Goal: Information Seeking & Learning: Learn about a topic

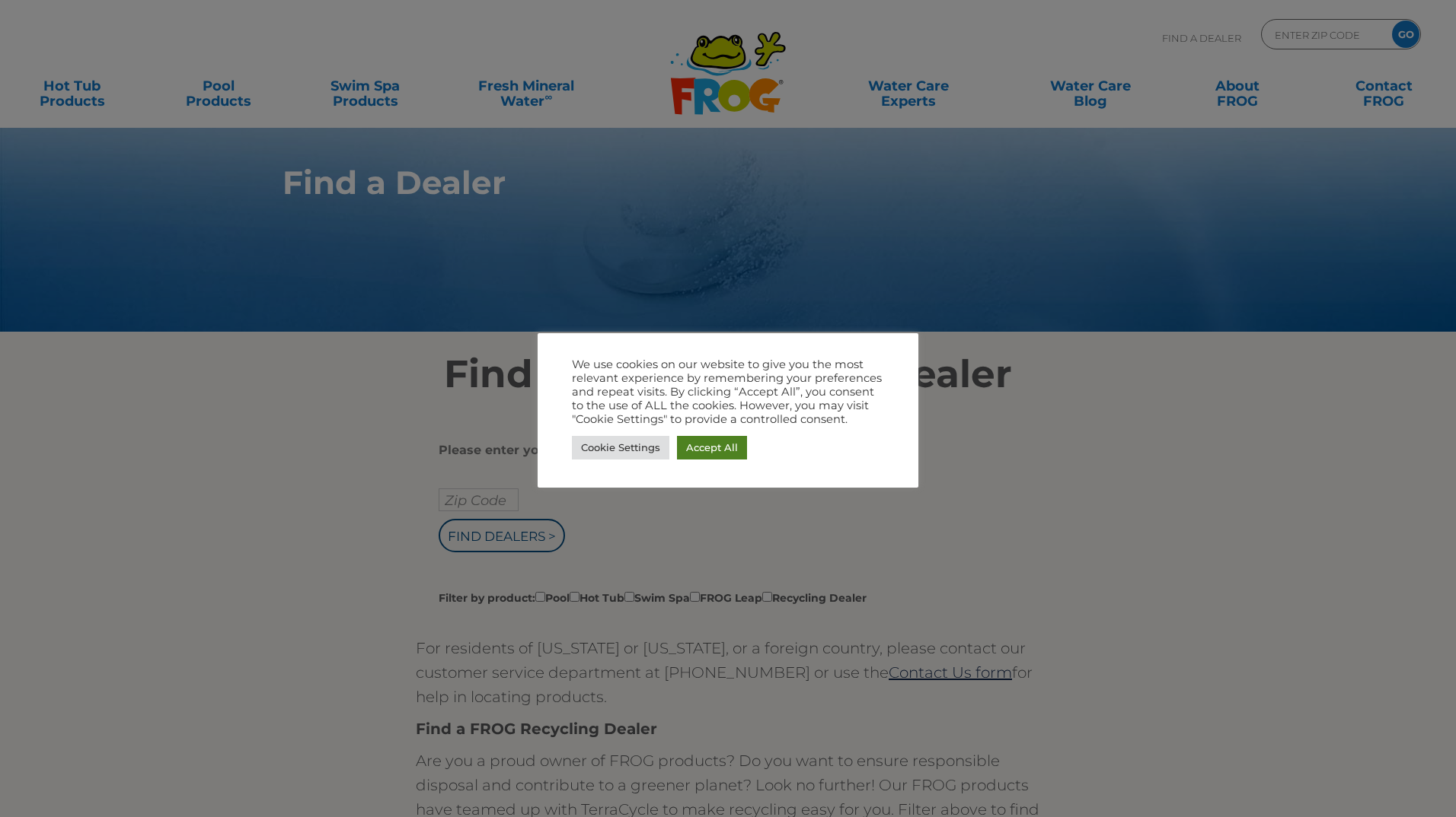
click at [695, 444] on link "Accept All" at bounding box center [711, 448] width 70 height 24
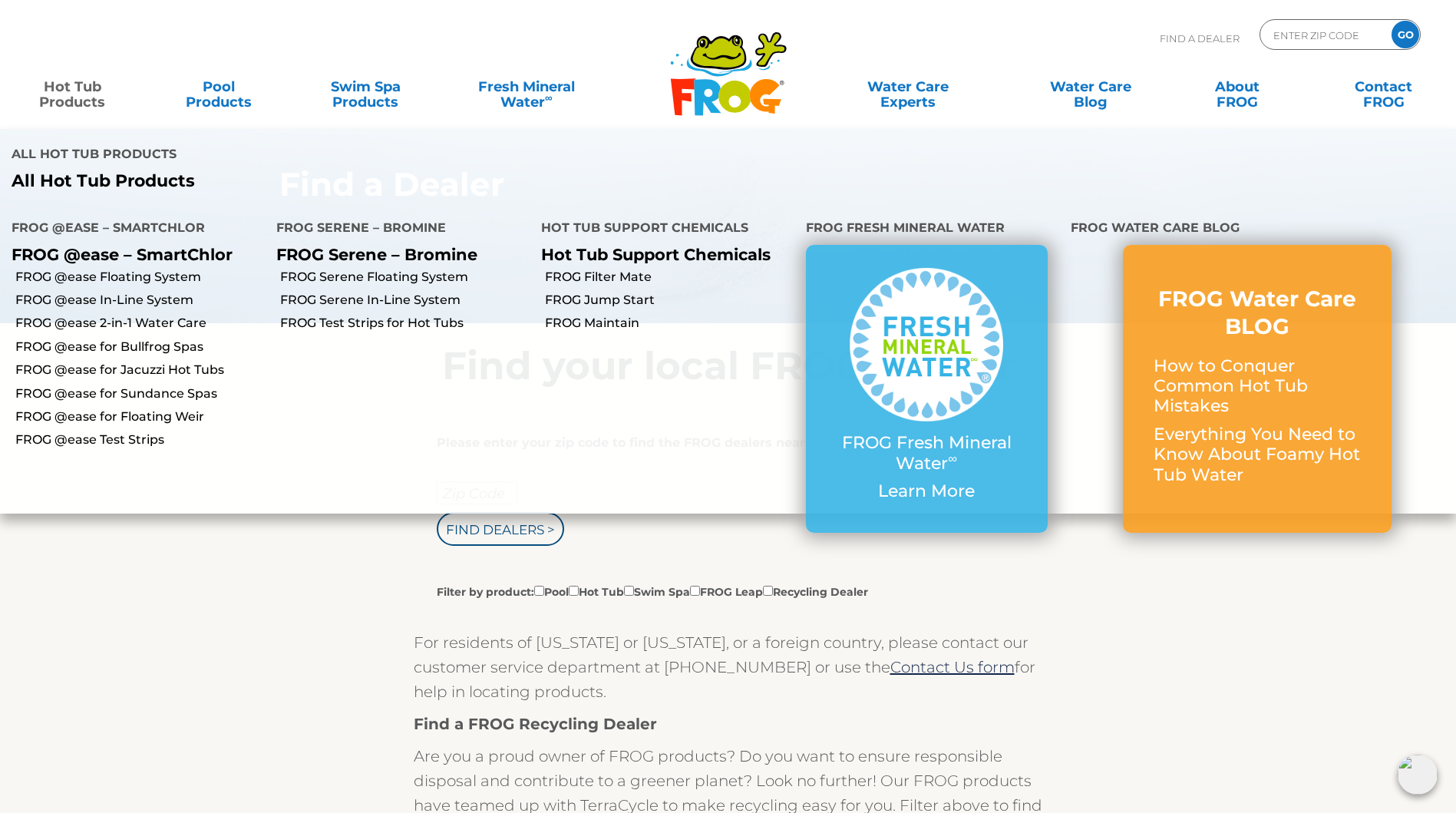
click at [64, 88] on link "Hot Tub Products" at bounding box center [72, 86] width 114 height 30
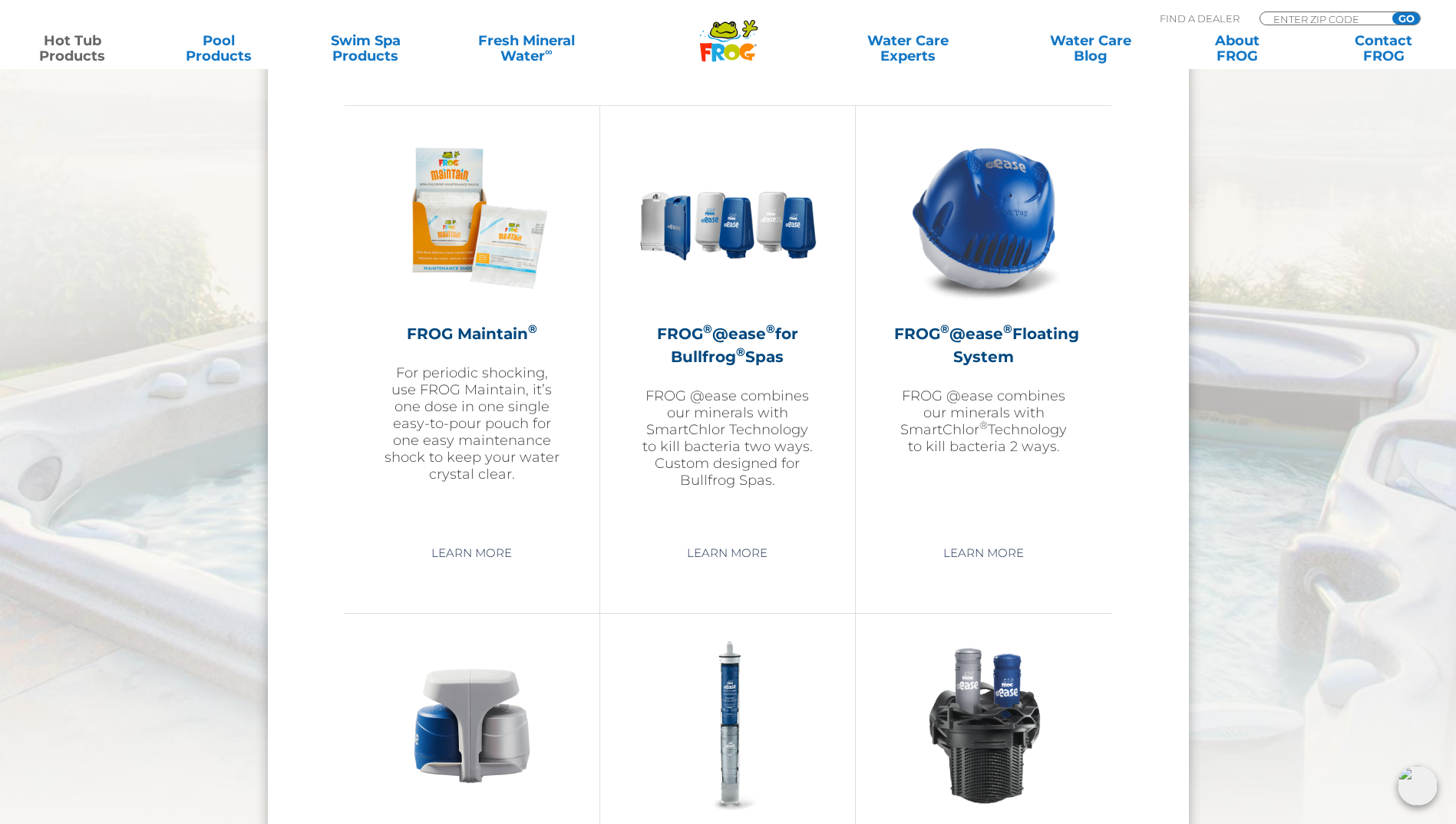
scroll to position [1765, 0]
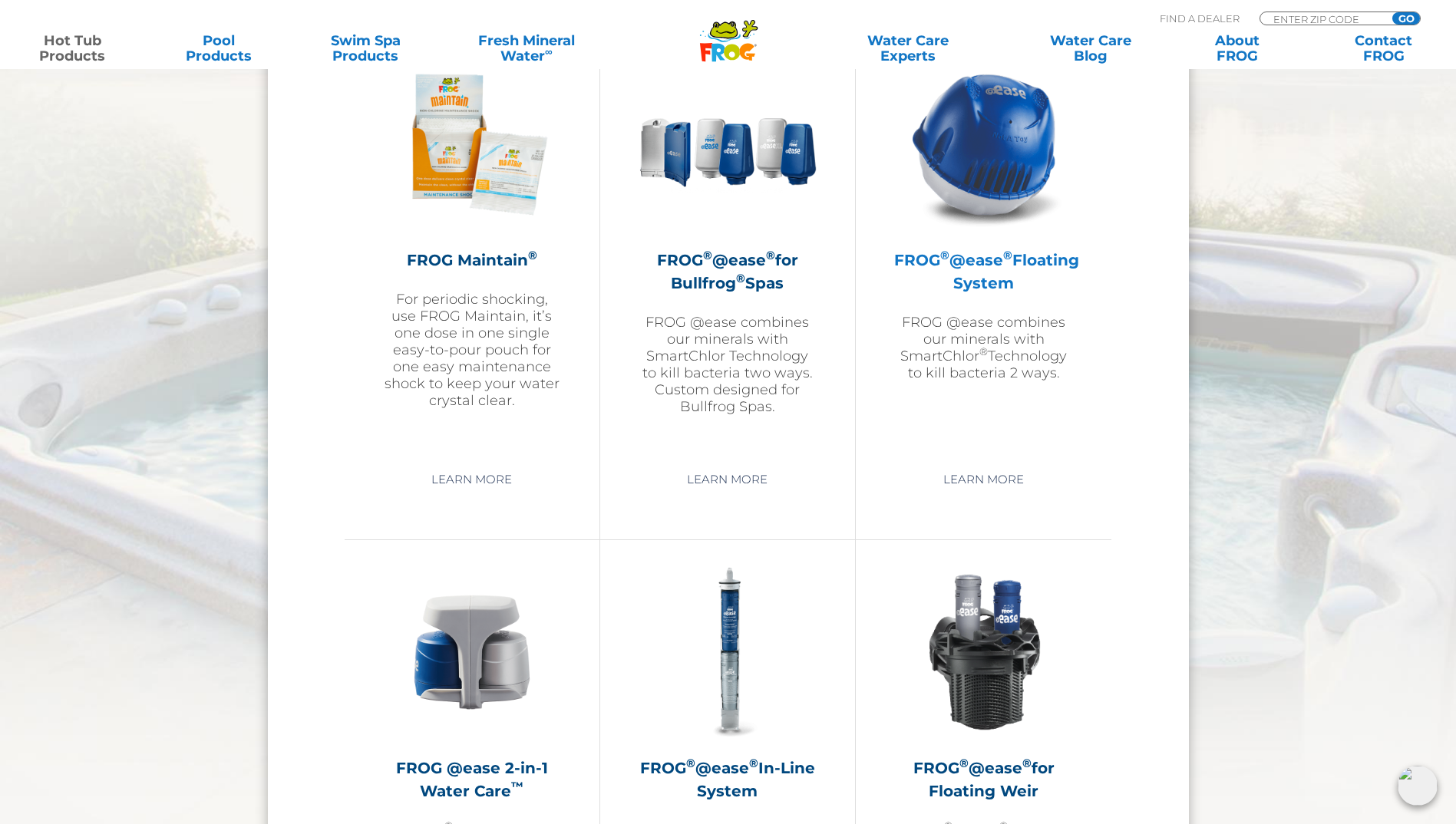
click at [960, 335] on p "FROG @ease combines our minerals with SmartChlor ® Technology to kill bacteria …" at bounding box center [984, 348] width 179 height 68
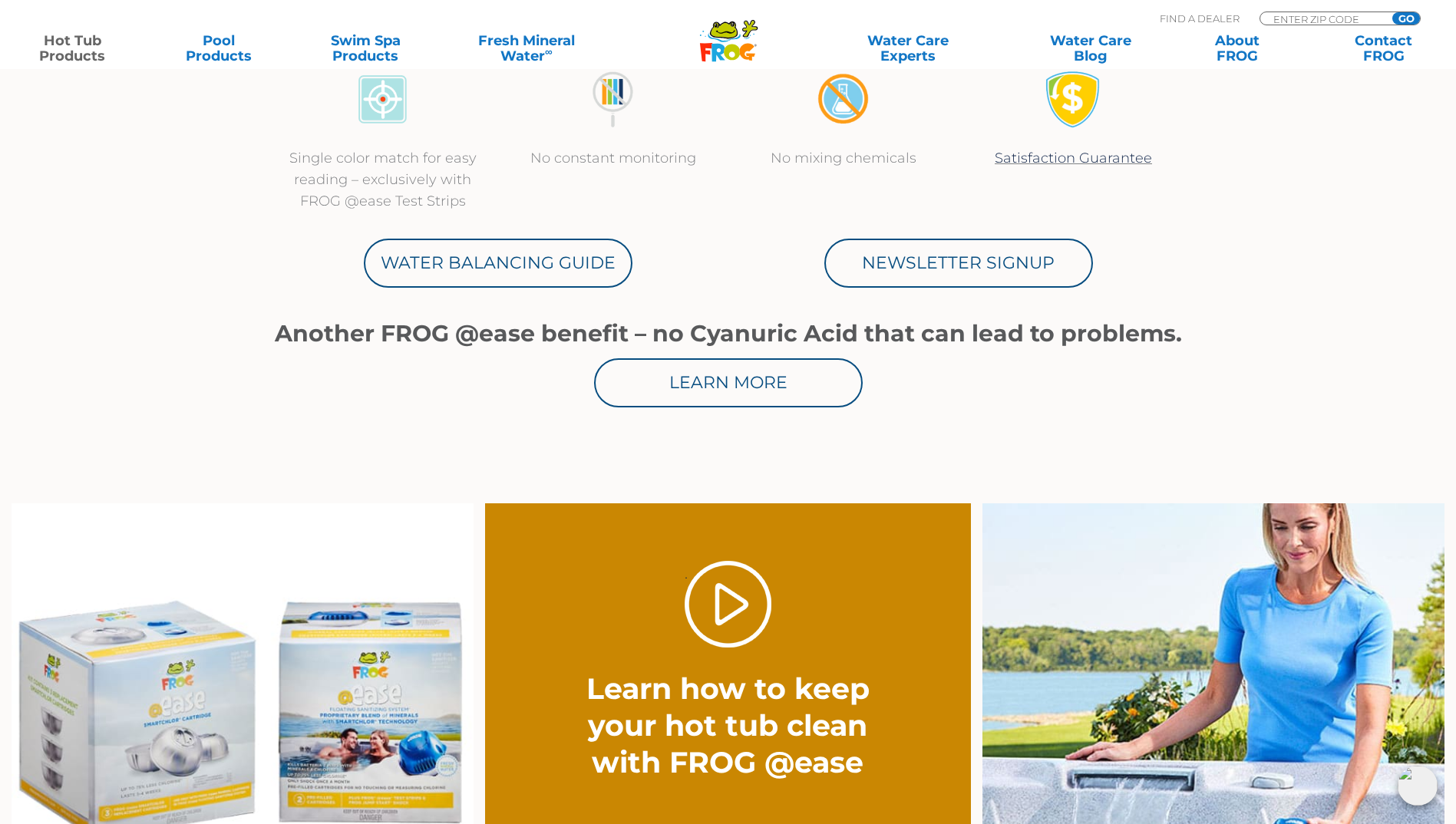
scroll to position [1074, 0]
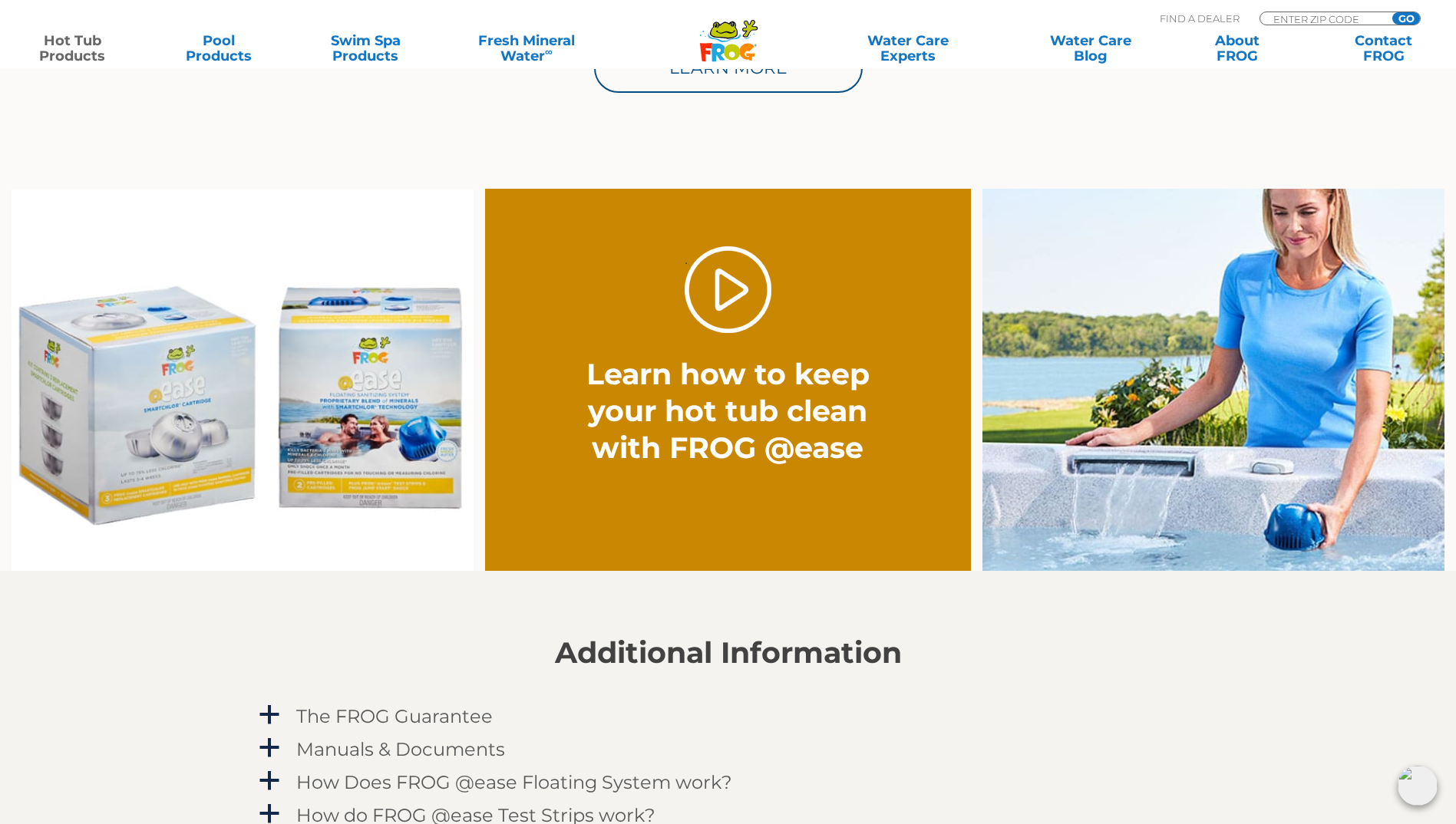
click at [148, 421] on img at bounding box center [242, 380] width 462 height 383
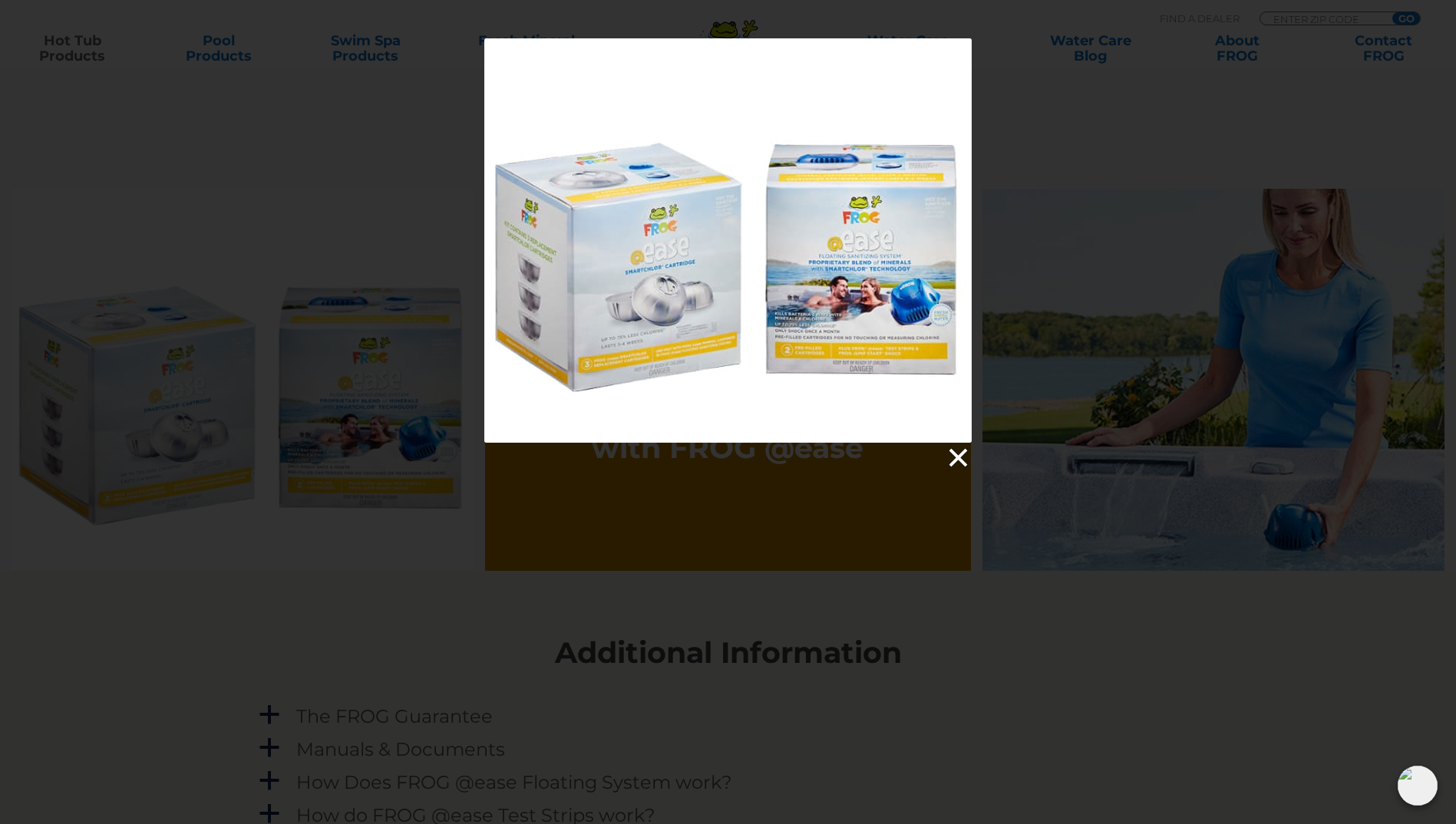
click at [960, 455] on link at bounding box center [957, 458] width 23 height 23
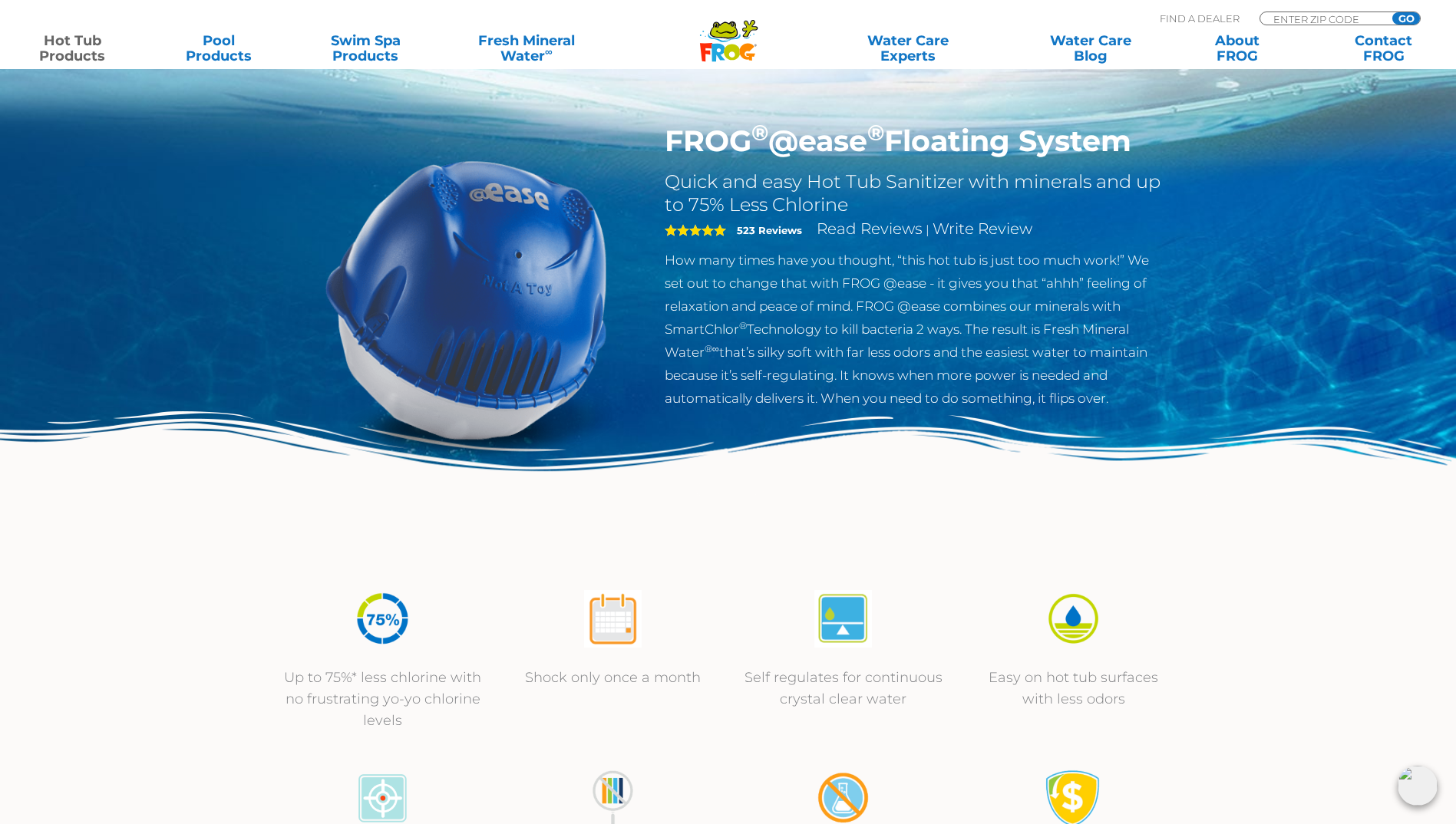
scroll to position [0, 0]
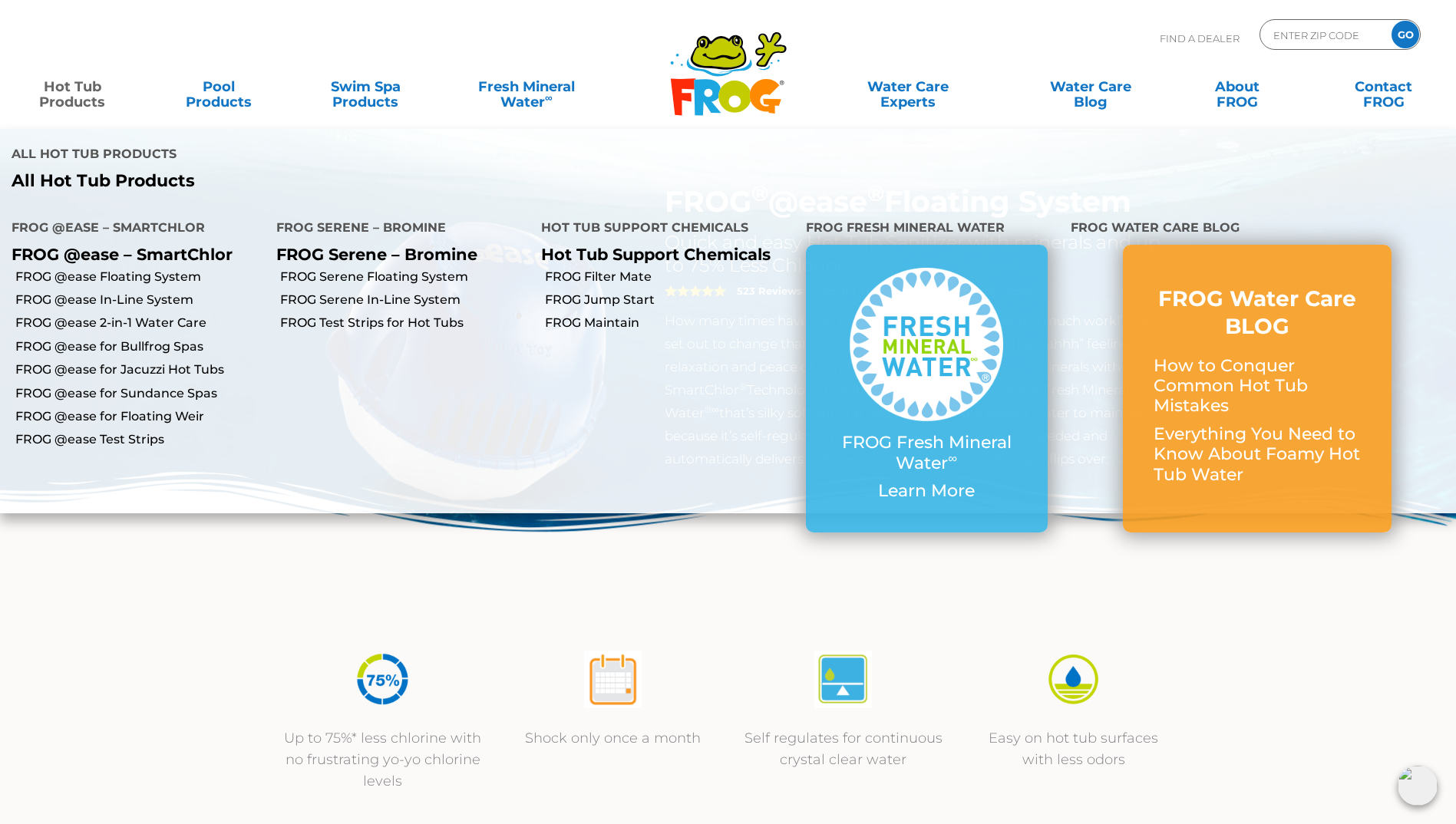
click at [65, 86] on link "Hot Tub Products" at bounding box center [72, 86] width 114 height 30
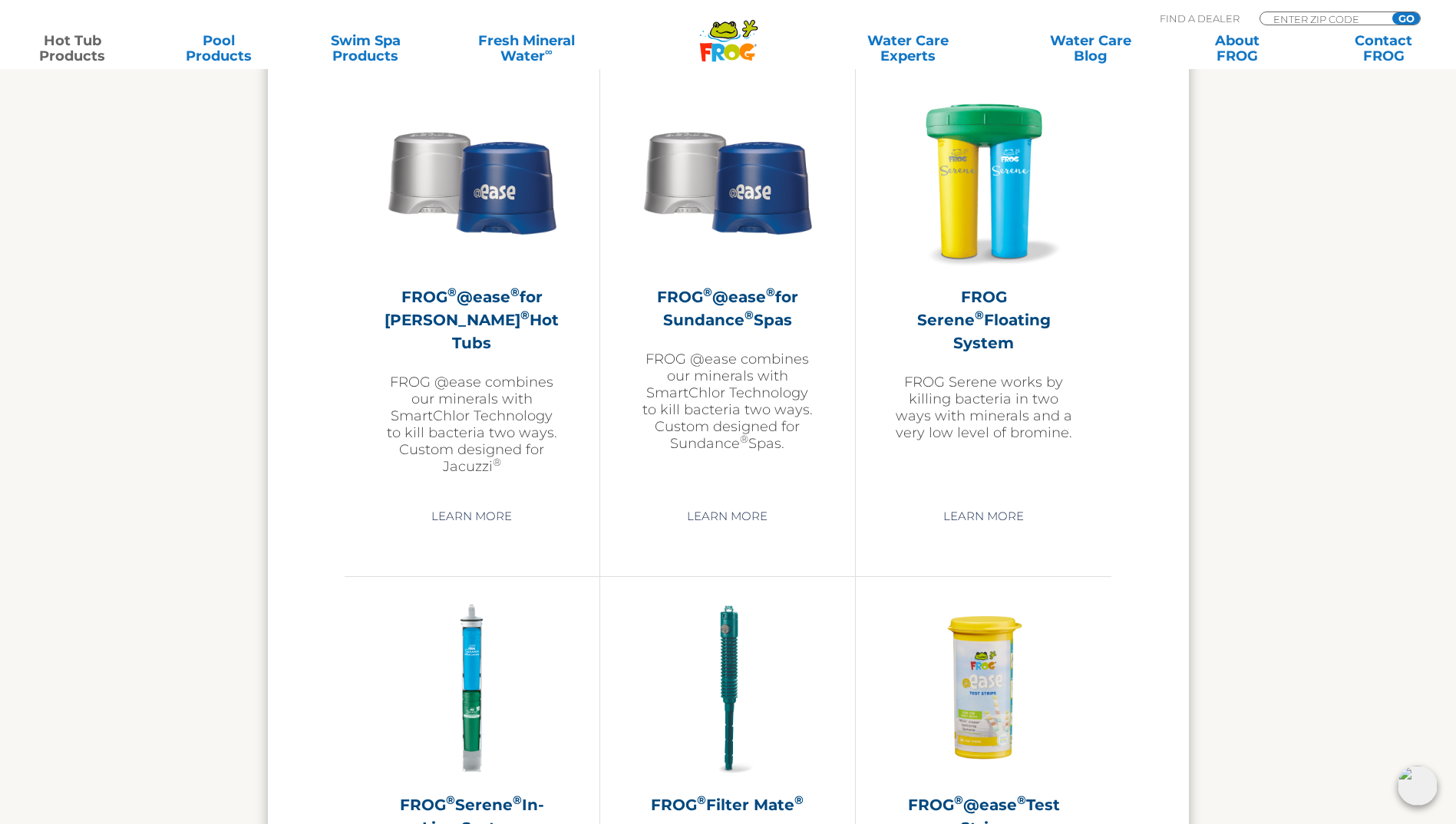
scroll to position [2379, 0]
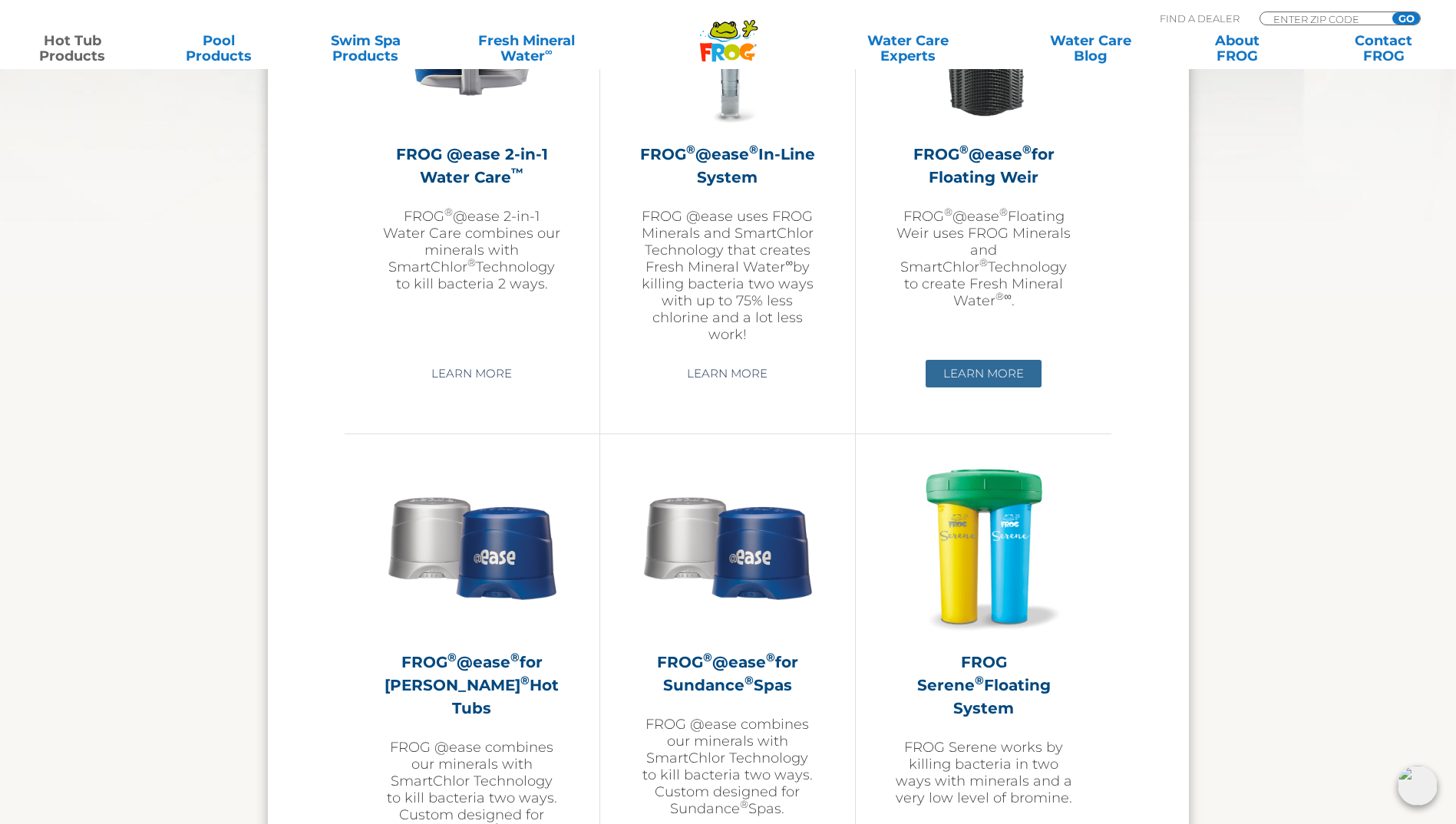
click at [999, 373] on link "Learn More" at bounding box center [983, 373] width 116 height 28
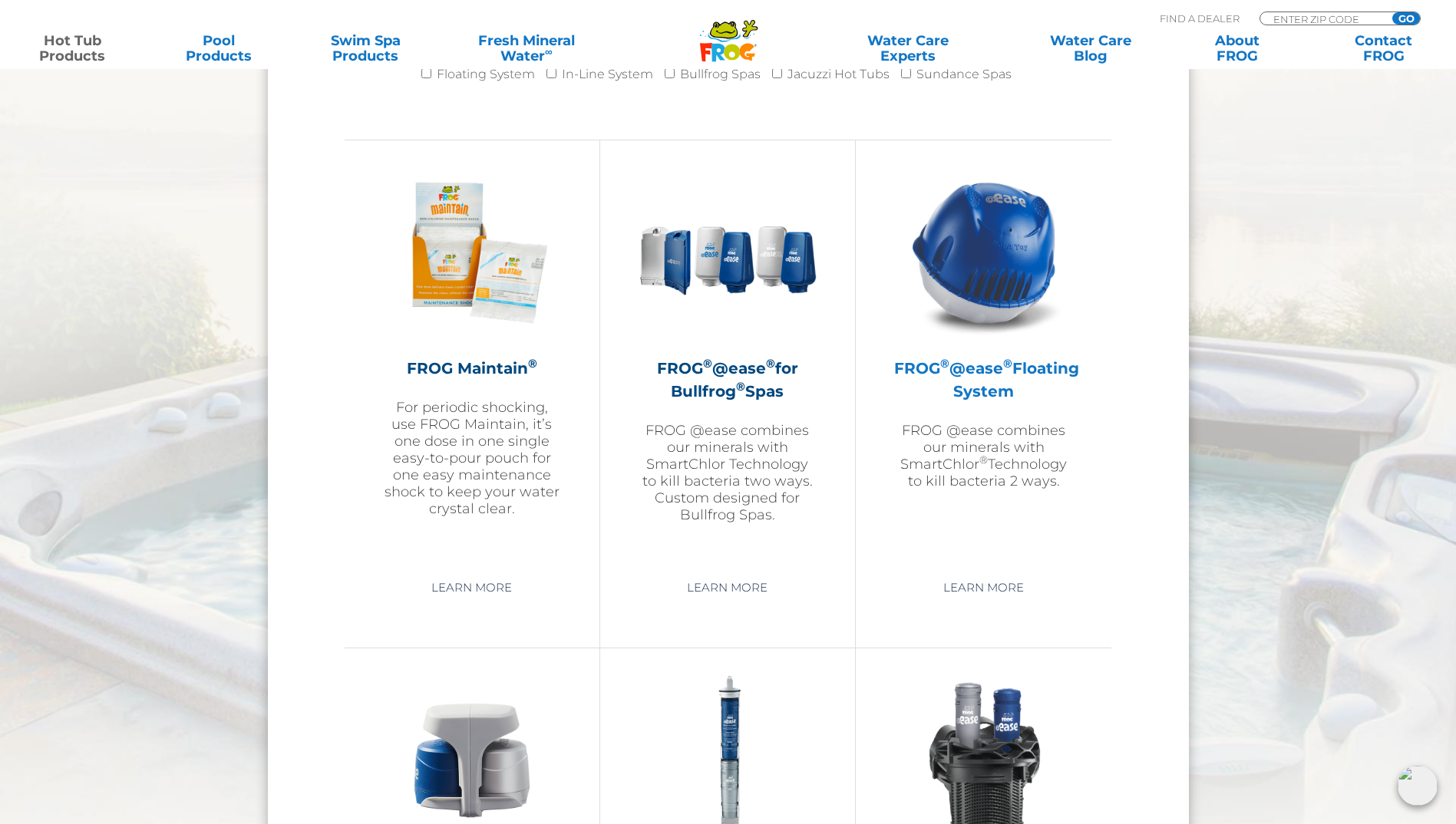
scroll to position [1842, 0]
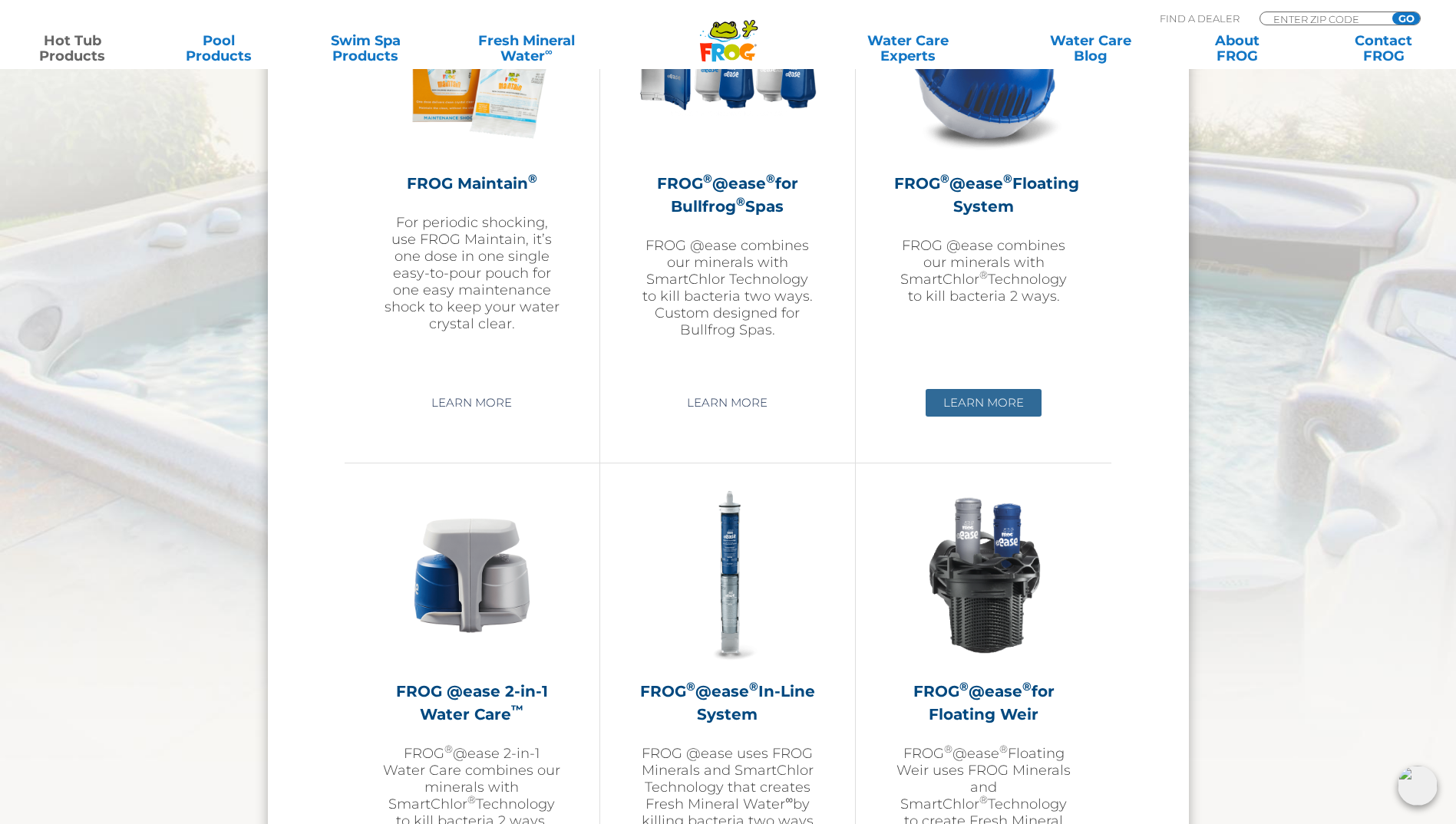
click at [989, 407] on link "Learn More" at bounding box center [983, 403] width 116 height 28
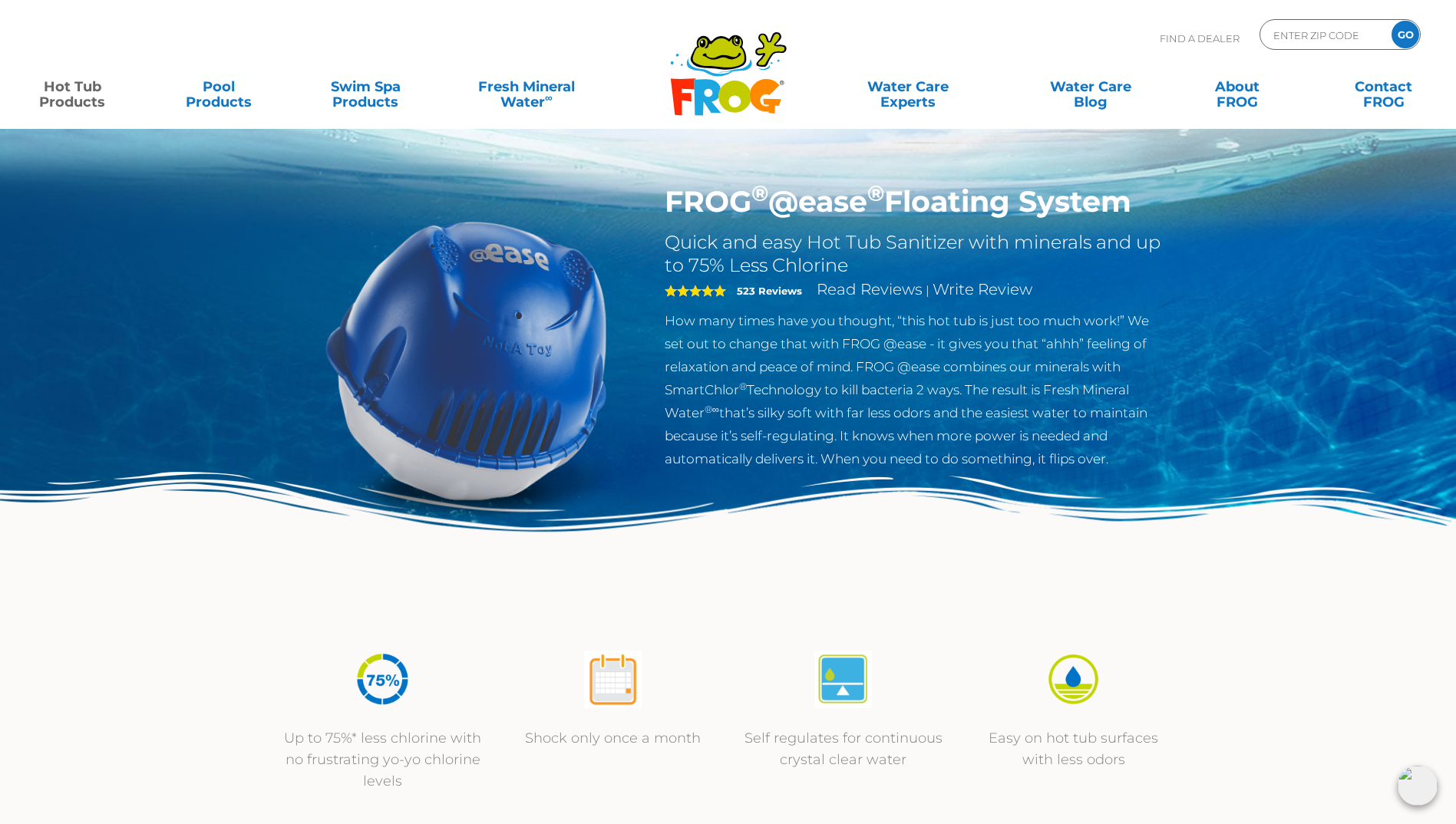
click at [730, 85] on icon at bounding box center [735, 97] width 32 height 32
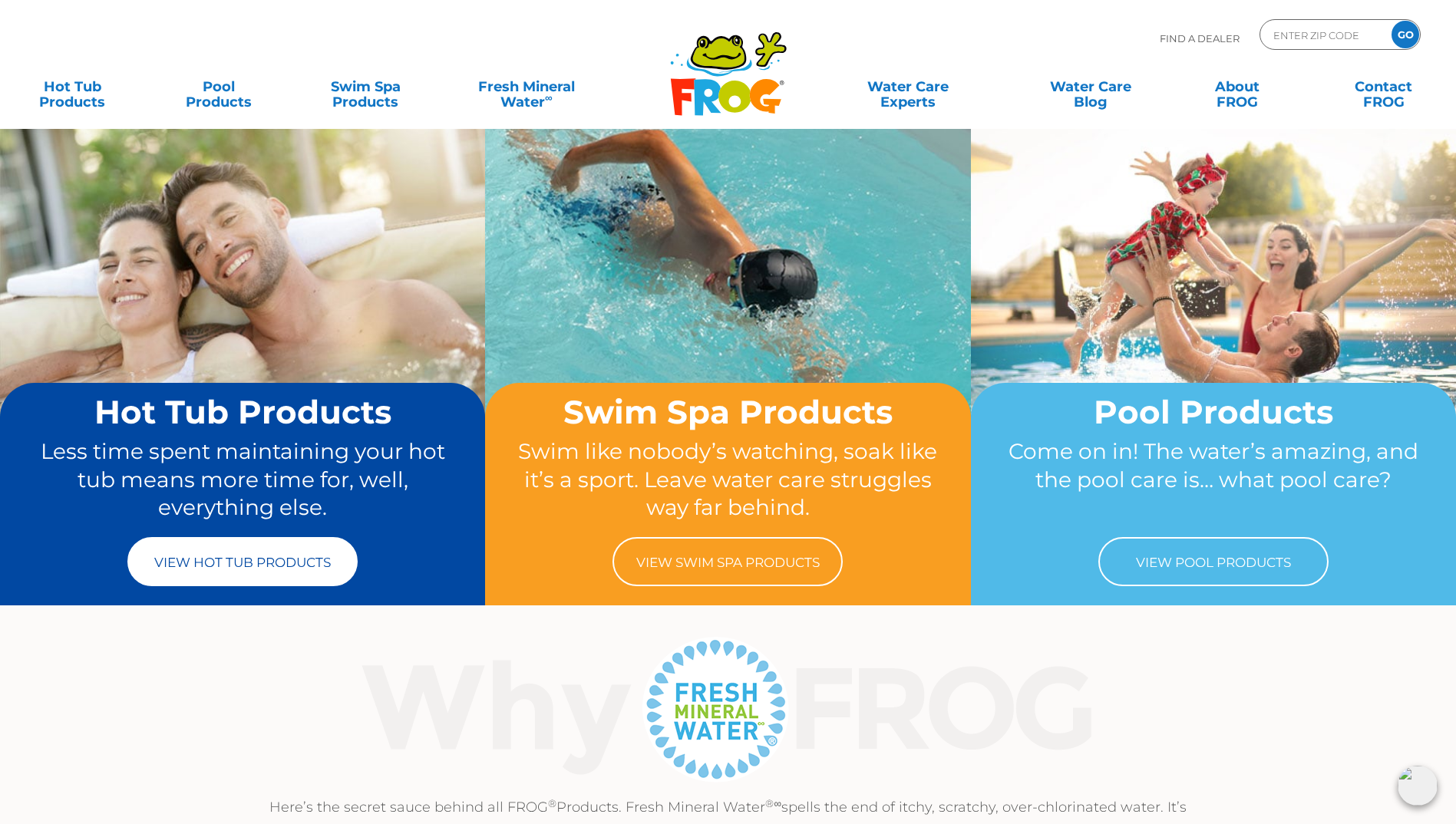
click at [202, 576] on link "View Hot Tub Products" at bounding box center [243, 562] width 231 height 49
